Goal: Use online tool/utility: Utilize a website feature to perform a specific function

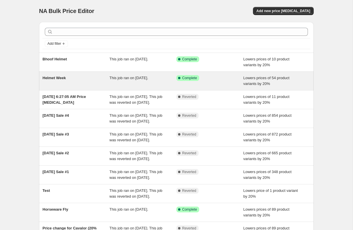
click at [87, 84] on div "Helmet Week" at bounding box center [75, 81] width 67 height 12
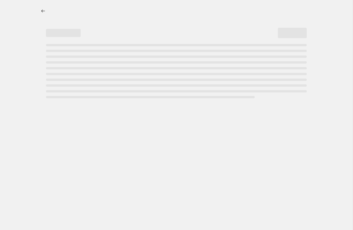
select select "percentage"
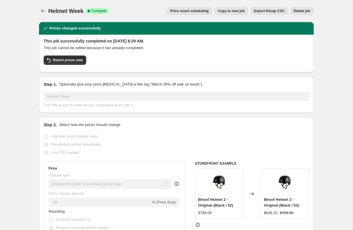
click at [190, 9] on span "Price revert scheduling" at bounding box center [189, 11] width 38 height 5
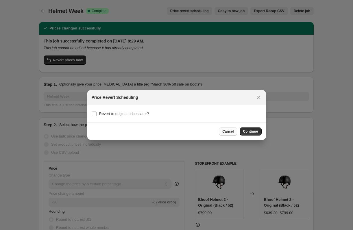
click at [230, 133] on span "Cancel" at bounding box center [227, 131] width 11 height 5
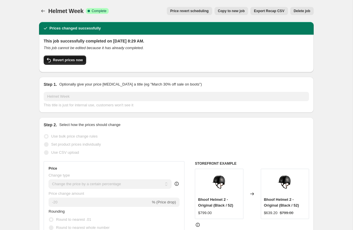
click at [69, 61] on span "Revert prices now" at bounding box center [68, 60] width 30 height 5
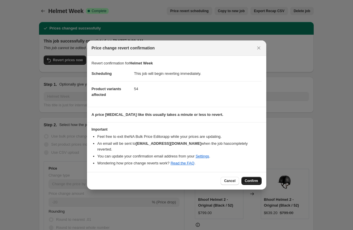
click at [256, 179] on span "Confirm" at bounding box center [251, 180] width 13 height 5
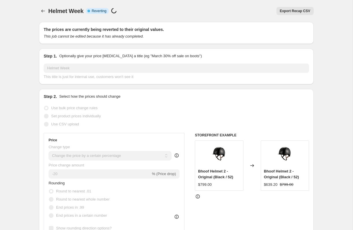
select select "percentage"
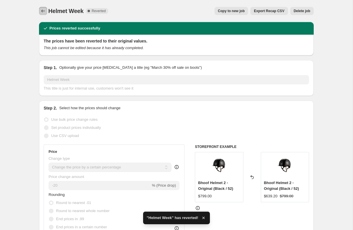
click at [42, 10] on icon "Price change jobs" at bounding box center [43, 11] width 6 height 6
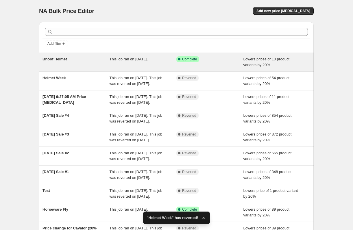
click at [89, 67] on div "Bhoof Helmet" at bounding box center [75, 62] width 67 height 12
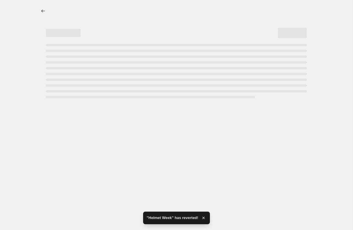
select select "percentage"
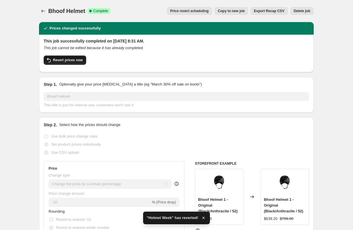
click at [70, 62] on span "Revert prices now" at bounding box center [68, 60] width 30 height 5
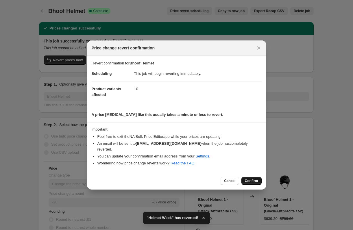
click at [247, 178] on span "Confirm" at bounding box center [251, 180] width 13 height 5
